Goal: Complete application form

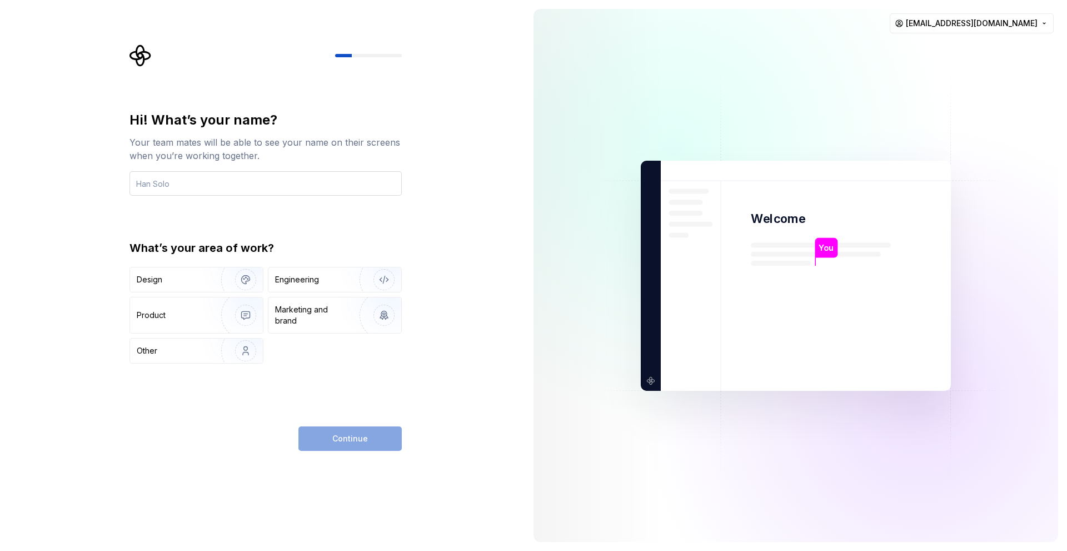
click at [219, 190] on input "text" at bounding box center [266, 183] width 272 height 24
click at [212, 189] on input "text" at bounding box center [266, 183] width 272 height 24
type input "boess"
click at [194, 280] on div "Design" at bounding box center [172, 279] width 70 height 11
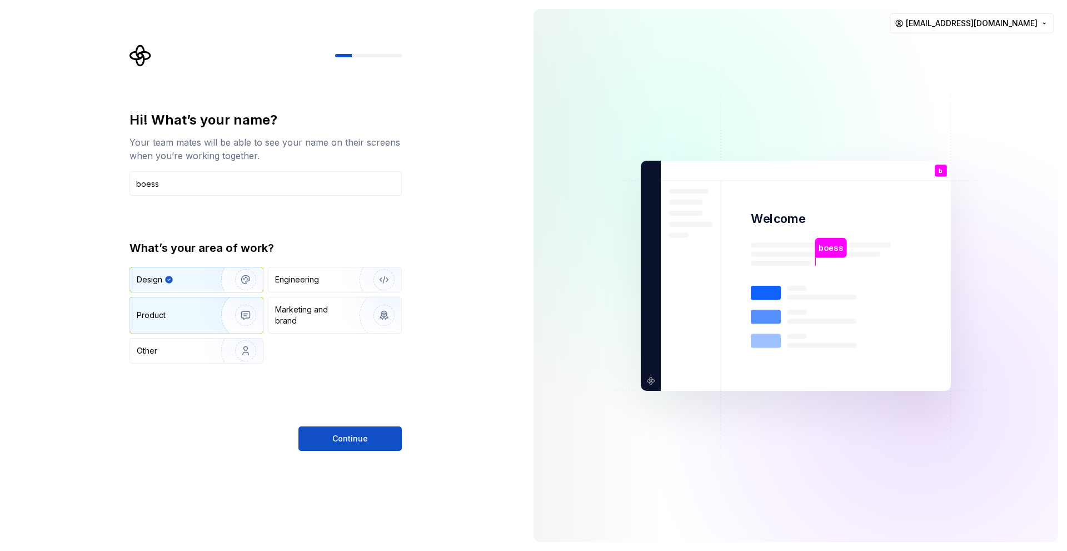
click at [193, 314] on div "Product" at bounding box center [173, 315] width 73 height 11
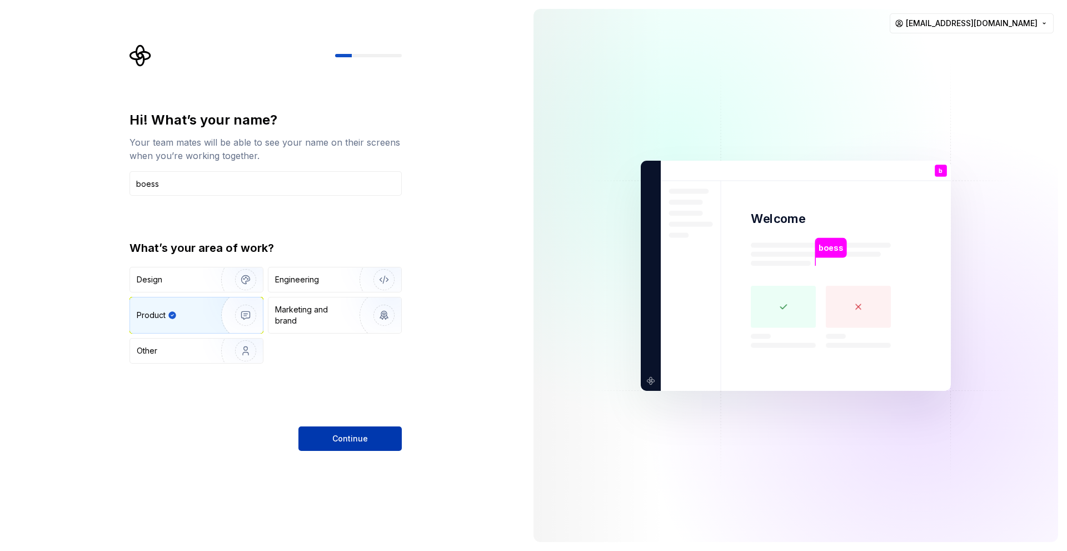
click at [320, 441] on button "Continue" at bounding box center [350, 438] width 103 height 24
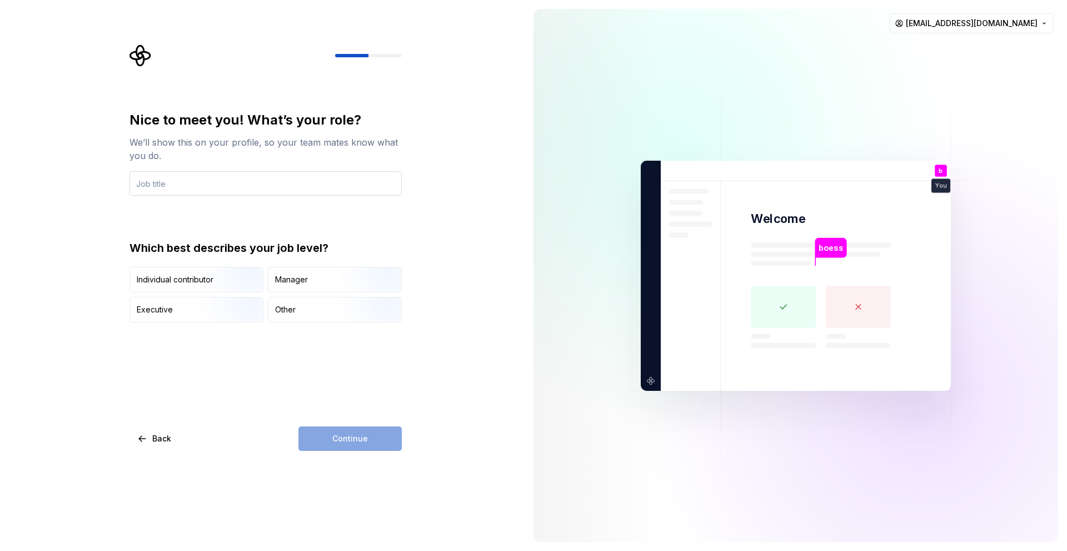
click at [192, 187] on input "text" at bounding box center [266, 183] width 272 height 24
click at [301, 278] on div "Manager" at bounding box center [291, 279] width 33 height 11
click at [235, 190] on input "text" at bounding box center [266, 183] width 272 height 24
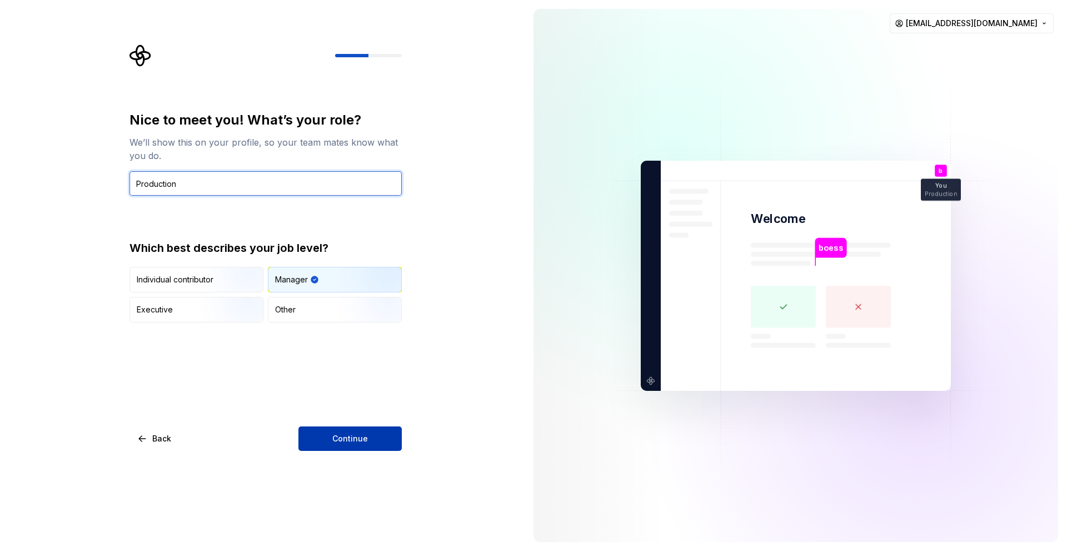
type input "Production"
click at [339, 432] on button "Continue" at bounding box center [350, 438] width 103 height 24
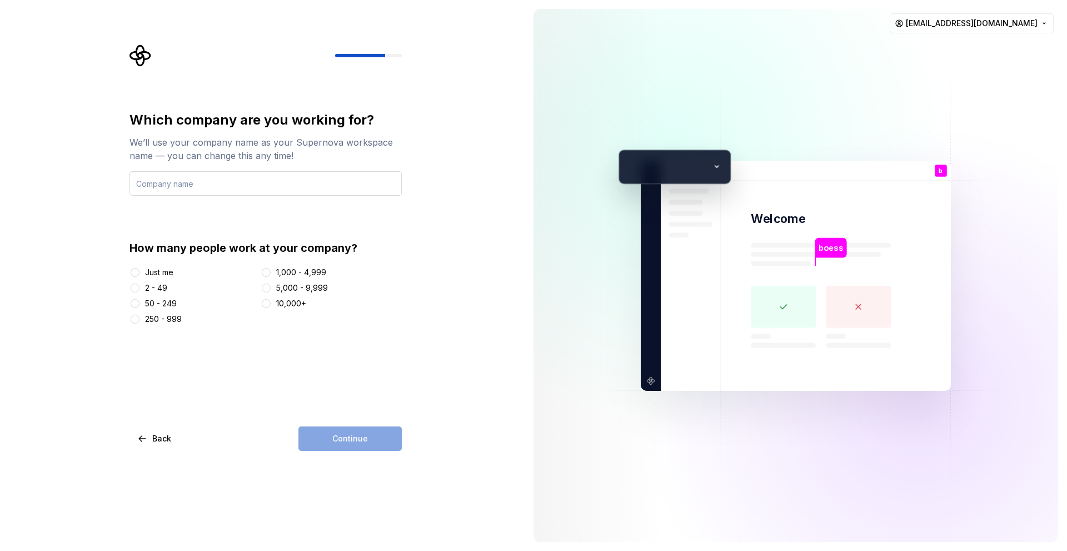
click at [161, 185] on input "text" at bounding box center [266, 183] width 272 height 24
type input "kodeflow"
click at [145, 289] on div "2 - 49" at bounding box center [156, 287] width 22 height 11
click at [140, 289] on button "2 - 49" at bounding box center [135, 288] width 9 height 9
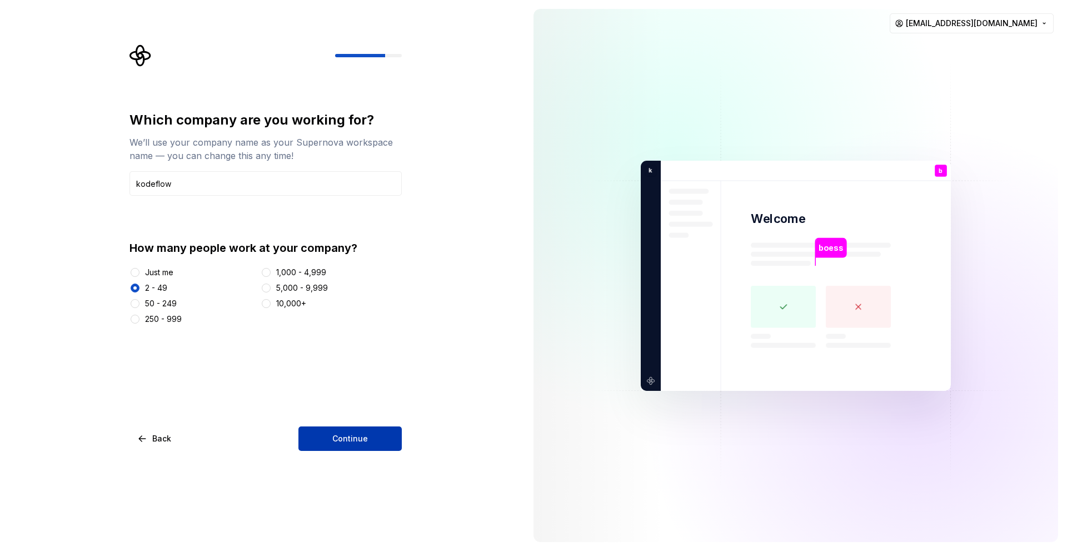
click at [330, 435] on button "Continue" at bounding box center [350, 438] width 103 height 24
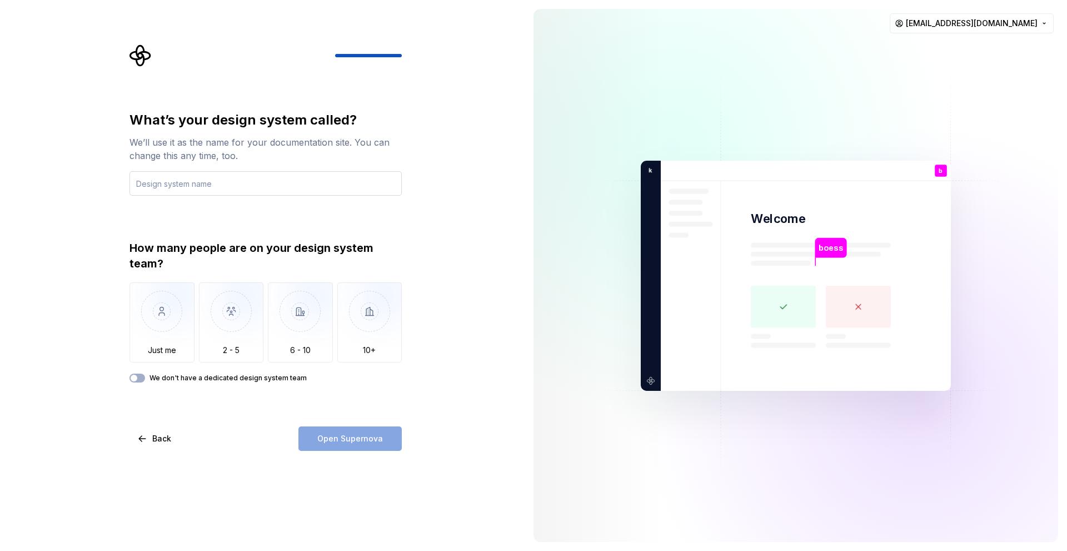
click at [203, 186] on input "text" at bounding box center [266, 183] width 272 height 24
click at [170, 316] on img "button" at bounding box center [162, 319] width 65 height 75
click at [176, 190] on input "text" at bounding box center [266, 183] width 272 height 24
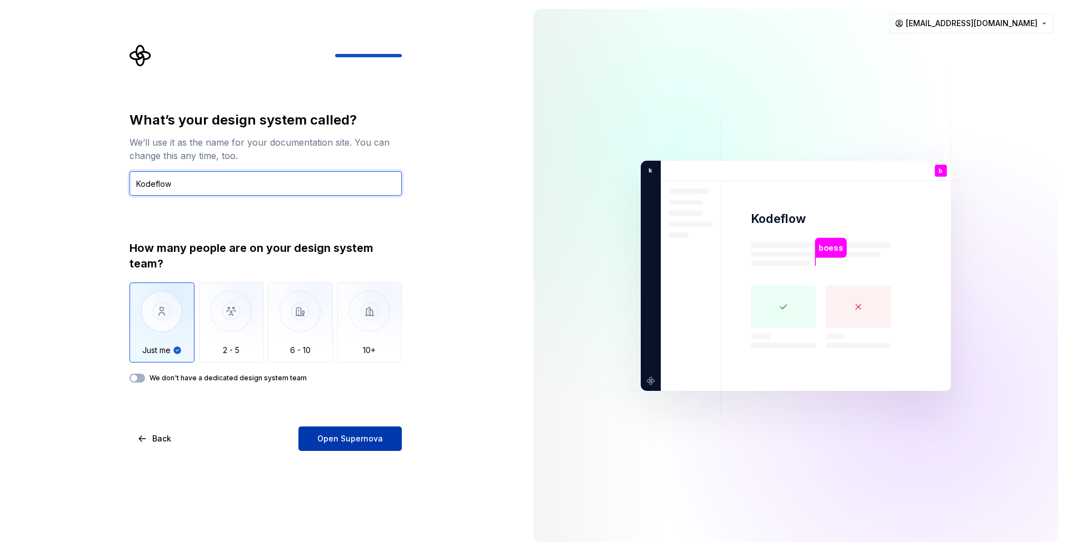
type input "Kodeflow"
click at [353, 441] on span "Open Supernova" at bounding box center [350, 438] width 66 height 11
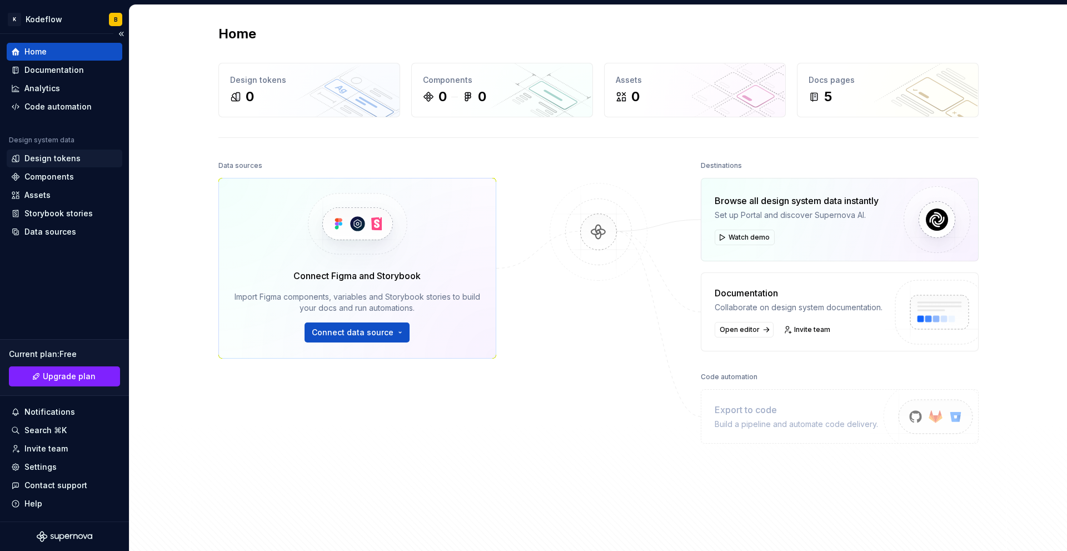
click at [71, 161] on div "Design tokens" at bounding box center [52, 158] width 56 height 11
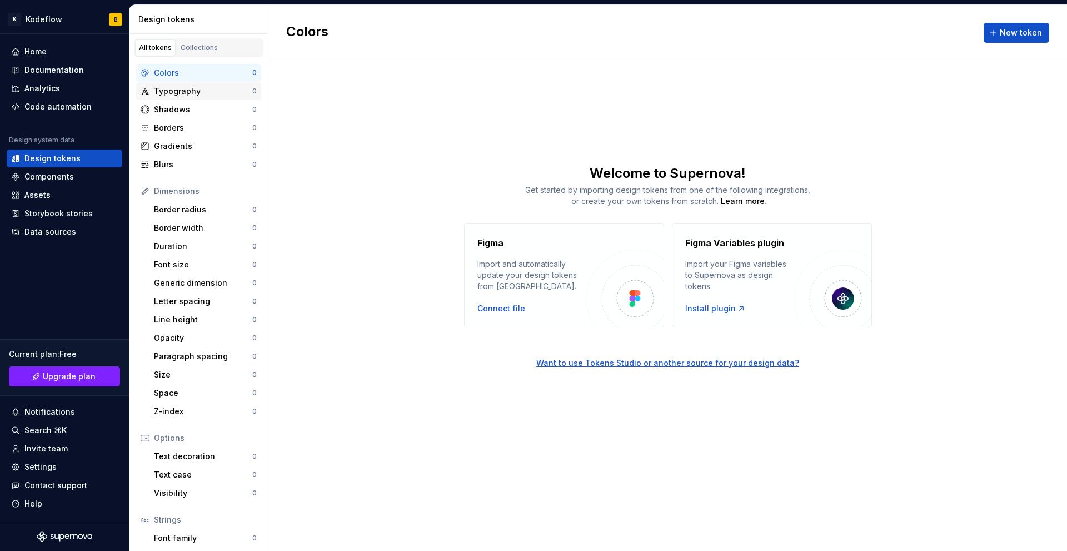
click at [194, 83] on div "Typography 0" at bounding box center [198, 91] width 125 height 18
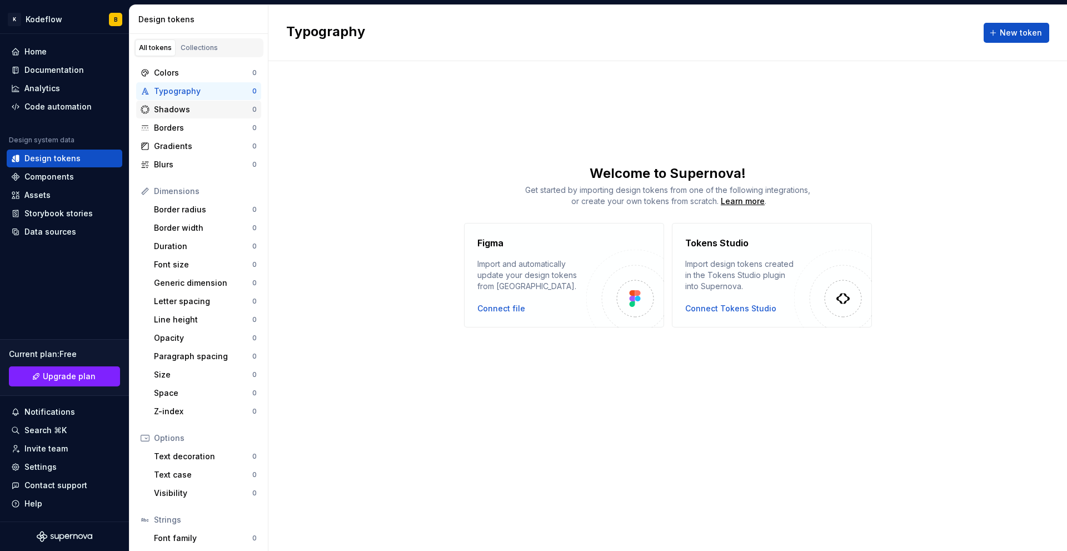
click at [190, 115] on div "Shadows" at bounding box center [203, 109] width 98 height 11
click at [189, 128] on div "Borders" at bounding box center [203, 127] width 98 height 11
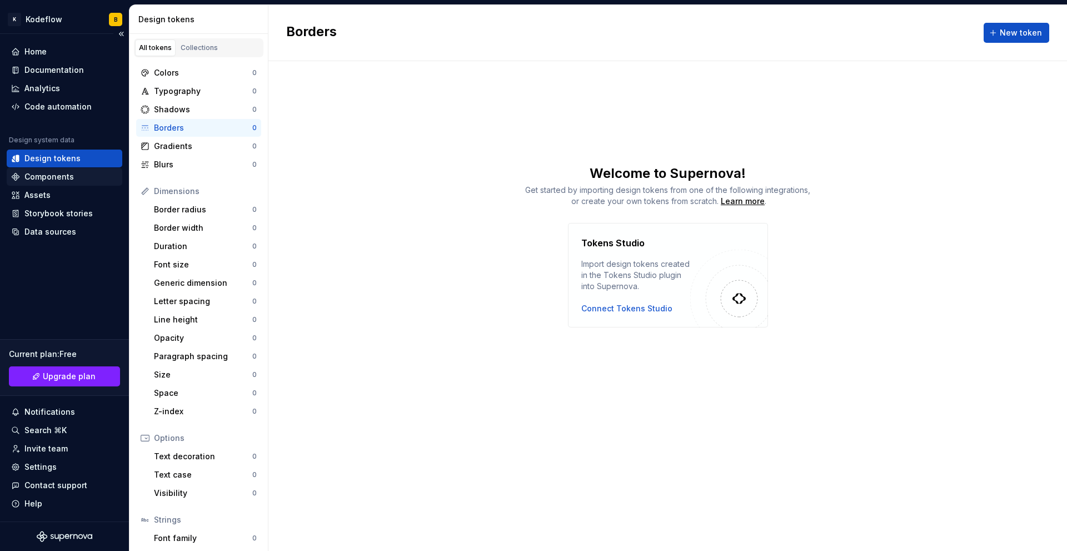
click at [50, 181] on div "Components" at bounding box center [48, 176] width 49 height 11
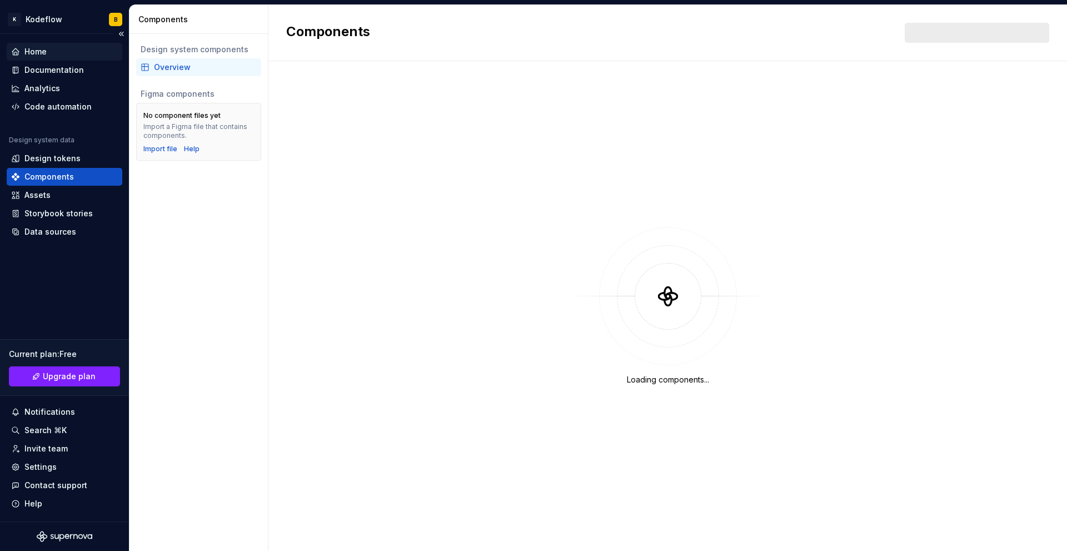
click at [53, 51] on div "Home" at bounding box center [64, 51] width 107 height 11
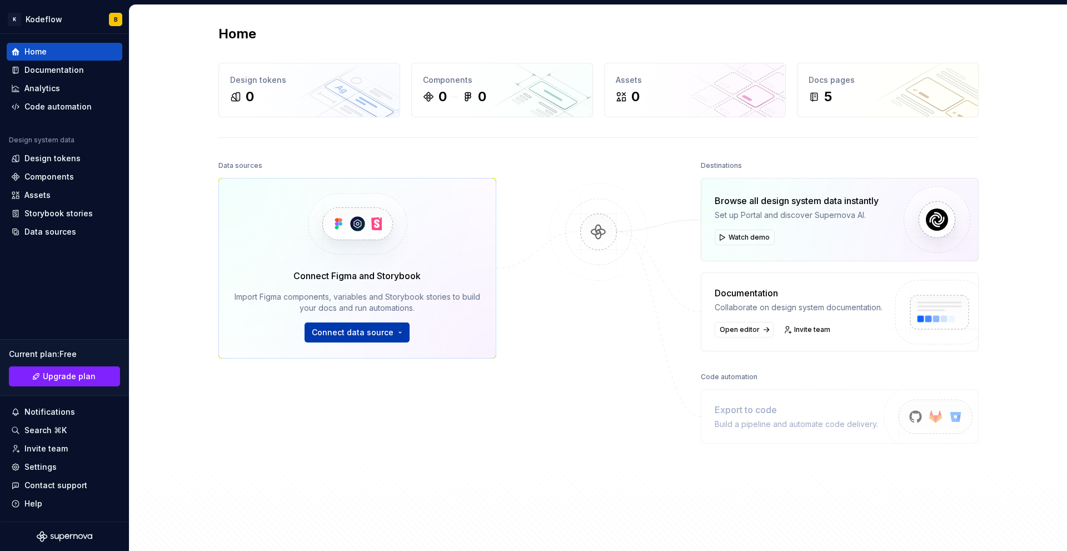
click at [395, 331] on button "Connect data source" at bounding box center [357, 332] width 105 height 20
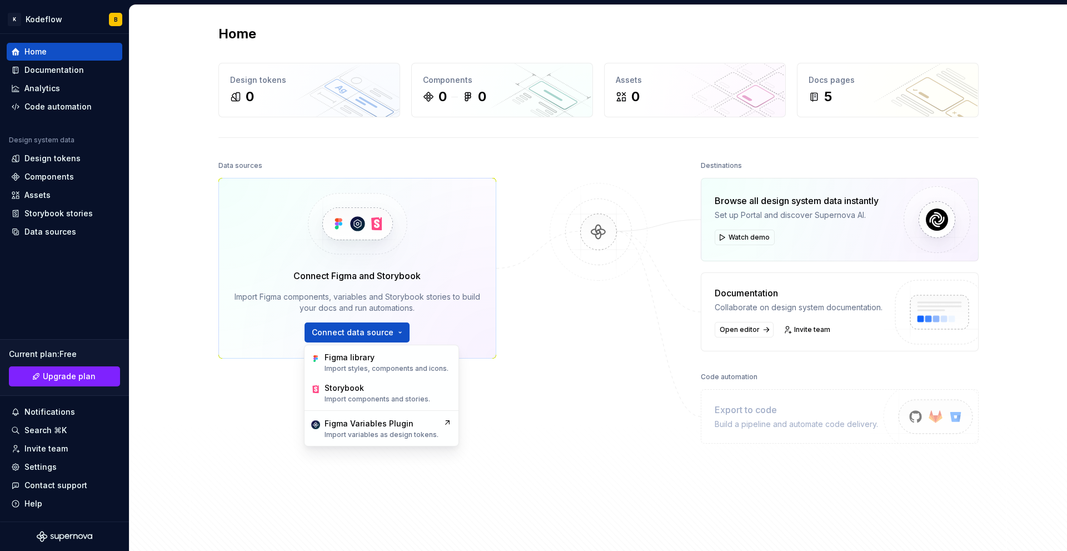
click at [504, 371] on div "Data sources Connect Figma and Storybook Import Figma components, variables and…" at bounding box center [599, 345] width 761 height 375
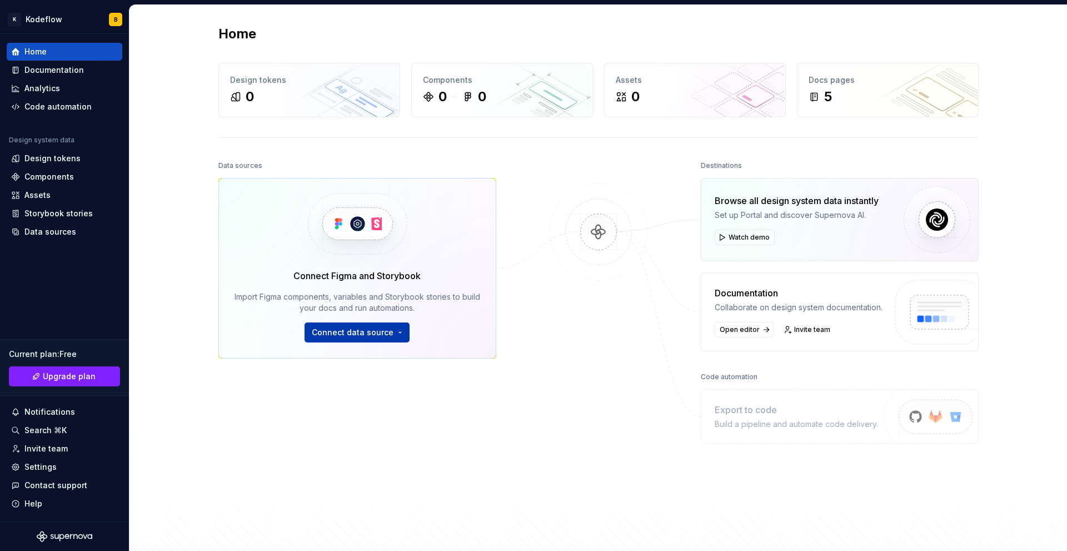
click at [352, 334] on span "Connect data source" at bounding box center [353, 332] width 82 height 11
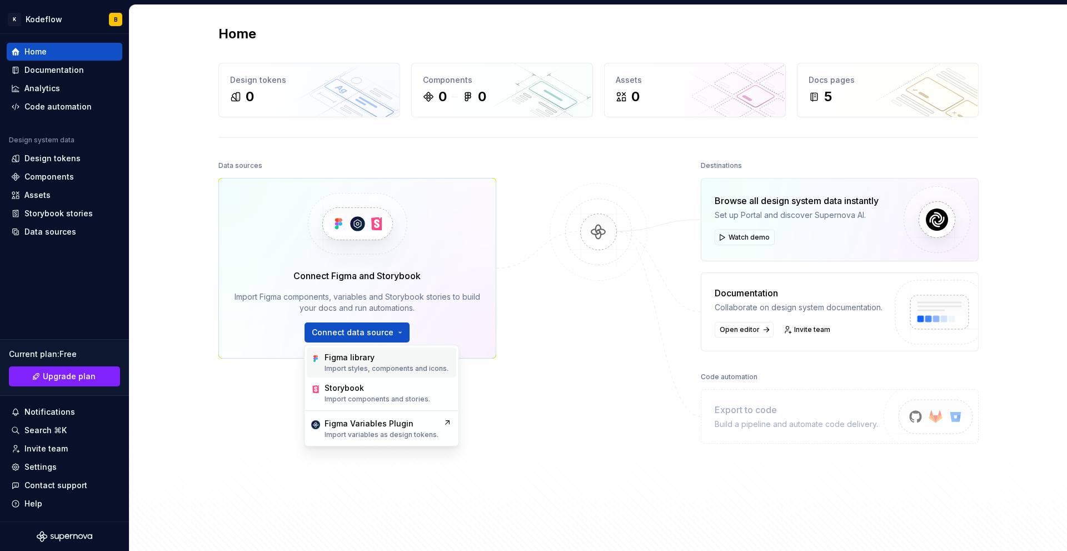
click at [363, 365] on p "Import styles, components and icons." at bounding box center [387, 368] width 124 height 9
